Goal: Find specific page/section: Find specific page/section

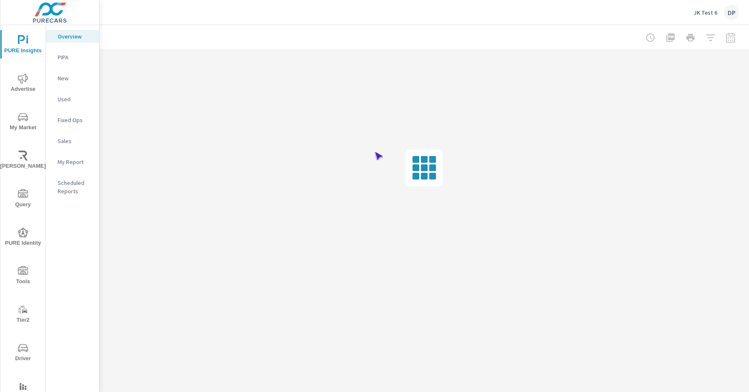
click at [21, 353] on span "Driver" at bounding box center [23, 353] width 40 height 20
